Goal: Transaction & Acquisition: Obtain resource

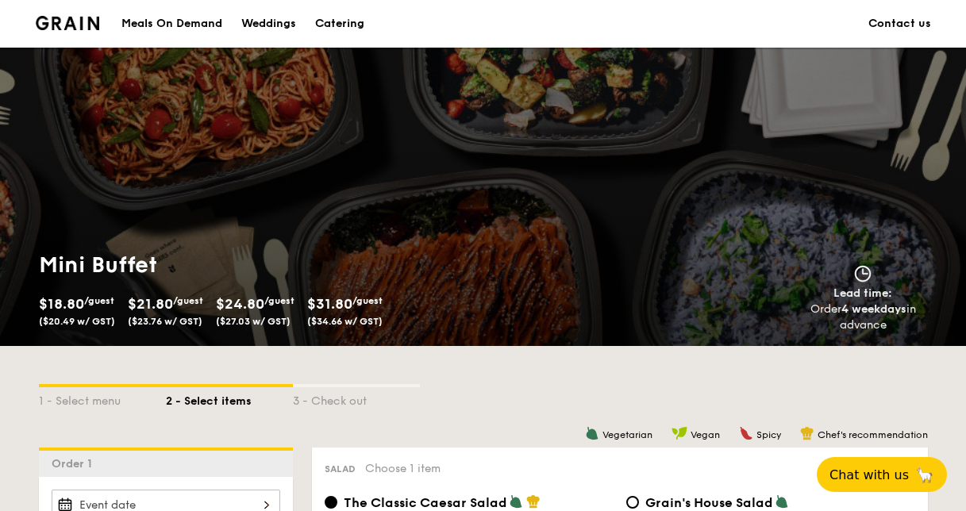
click at [283, 20] on div "Weddings" at bounding box center [268, 24] width 55 height 48
click at [350, 17] on div "Catering" at bounding box center [339, 24] width 49 height 48
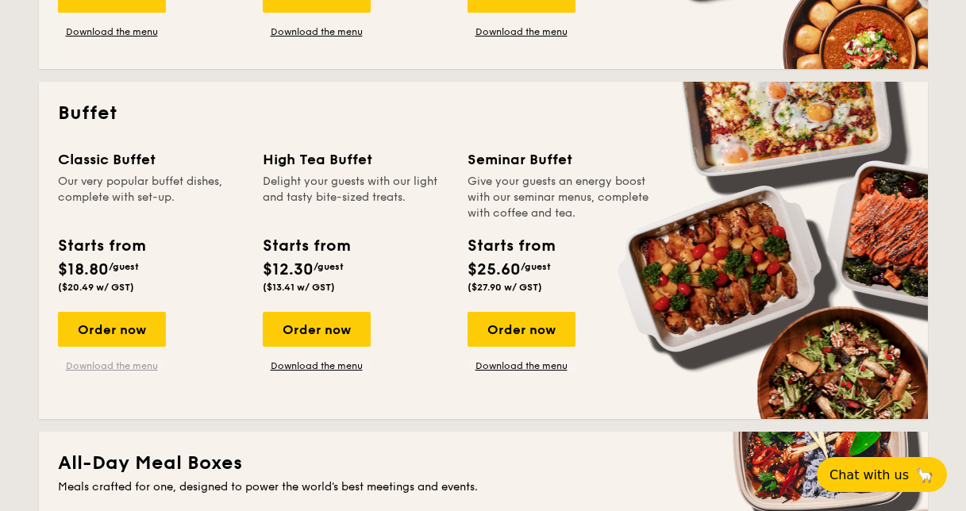
click at [145, 364] on link "Download the menu" at bounding box center [112, 366] width 108 height 13
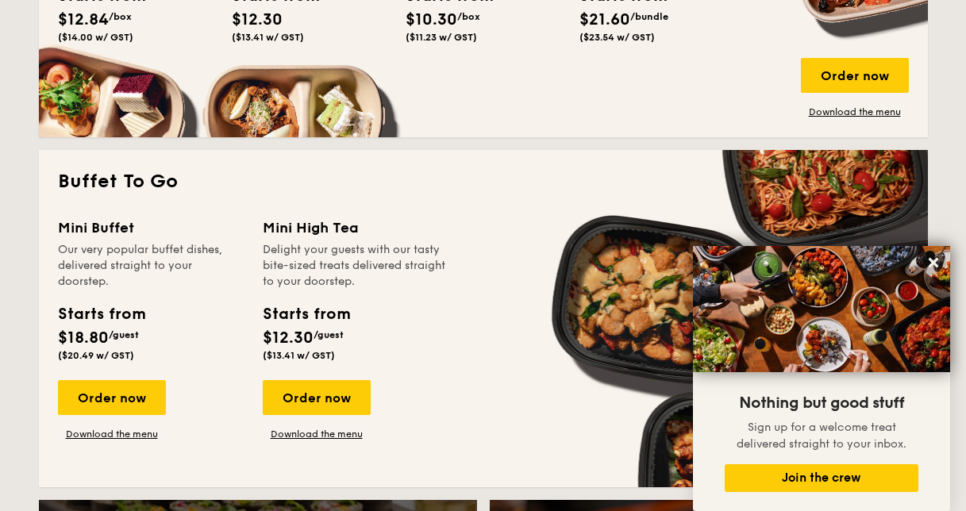
scroll to position [953, 0]
